Goal: Task Accomplishment & Management: Manage account settings

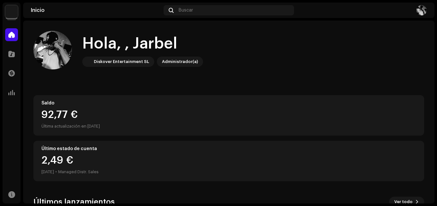
click at [420, 10] on img at bounding box center [422, 10] width 10 height 10
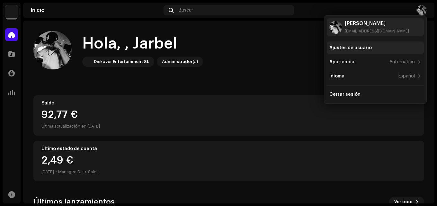
click at [358, 48] on div "Ajustes de usuario" at bounding box center [351, 47] width 42 height 5
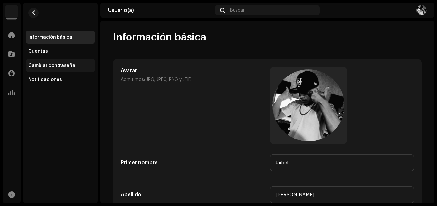
scroll to position [103, 0]
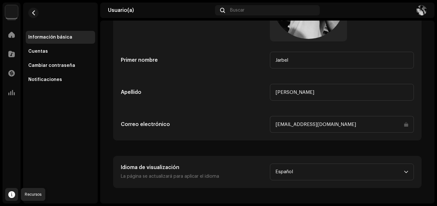
click at [12, 192] on span at bounding box center [11, 194] width 7 height 5
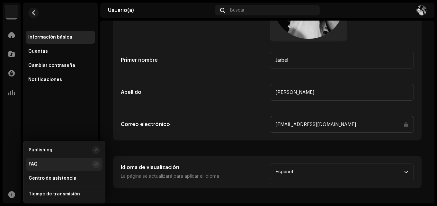
click at [44, 163] on div "FAQ" at bounding box center [59, 164] width 61 height 5
click at [40, 50] on div "Cuentas" at bounding box center [38, 51] width 20 height 5
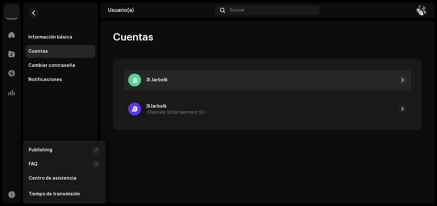
click at [170, 79] on div at bounding box center [287, 80] width 239 height 8
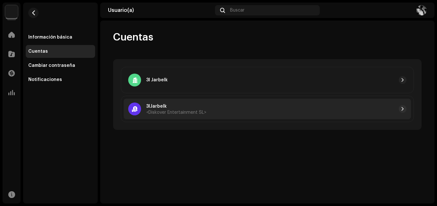
click at [177, 107] on p "3lJarbelk" at bounding box center [176, 106] width 60 height 7
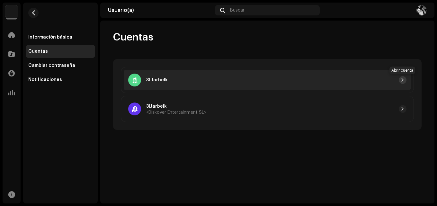
click at [403, 78] on span "button" at bounding box center [403, 80] width 4 height 5
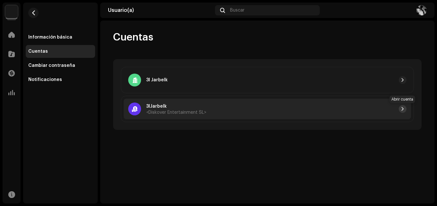
click at [400, 107] on button "button" at bounding box center [403, 109] width 8 height 8
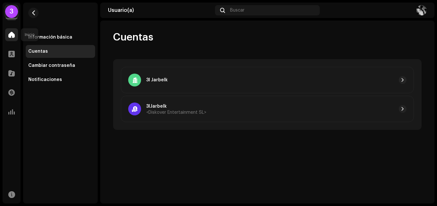
click at [9, 34] on span at bounding box center [11, 34] width 6 height 5
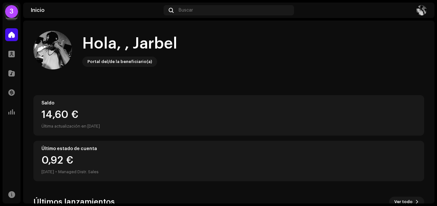
click at [423, 10] on img at bounding box center [422, 10] width 10 height 10
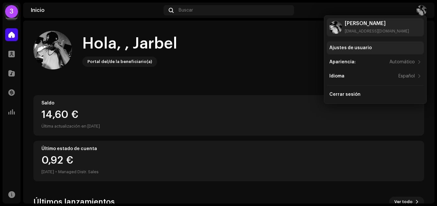
click at [339, 48] on div "Ajustes de usuario" at bounding box center [351, 47] width 42 height 5
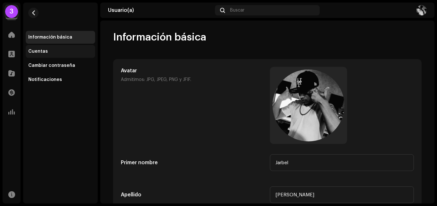
click at [50, 52] on div "Cuentas" at bounding box center [60, 51] width 64 height 5
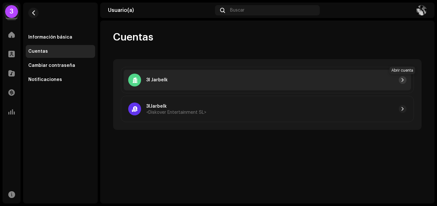
click at [400, 79] on button "button" at bounding box center [403, 80] width 8 height 8
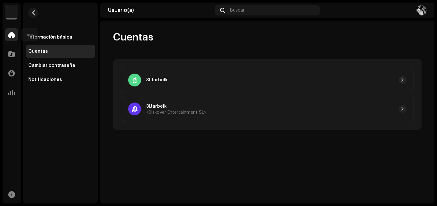
click at [7, 39] on div at bounding box center [11, 34] width 13 height 13
